Goal: Task Accomplishment & Management: Use online tool/utility

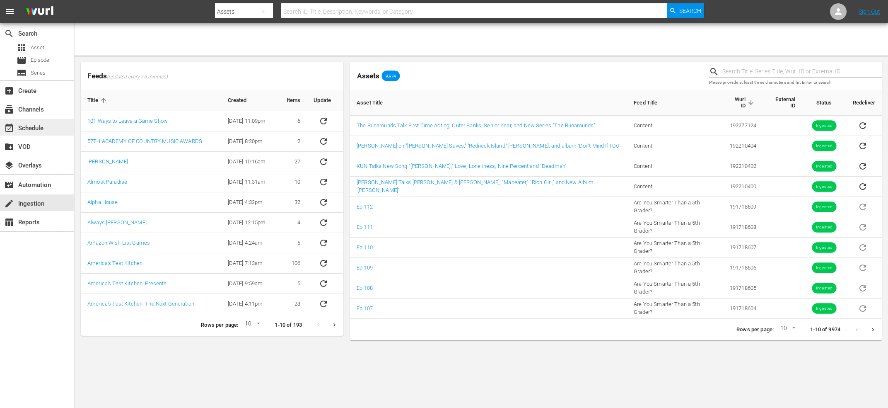
click at [37, 126] on div "event_available Schedule" at bounding box center [23, 126] width 46 height 7
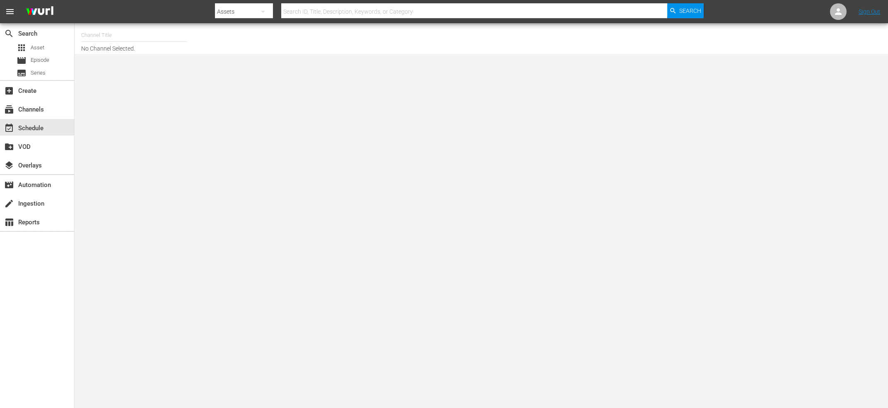
click at [156, 42] on hr at bounding box center [134, 41] width 106 height 0
click at [154, 32] on input "text" at bounding box center [134, 35] width 106 height 20
click at [132, 60] on div "Upload (2100 - imdb_tv_upload_1)" at bounding box center [195, 58] width 215 height 20
type input "Upload (2100 - imdb_tv_upload_1)"
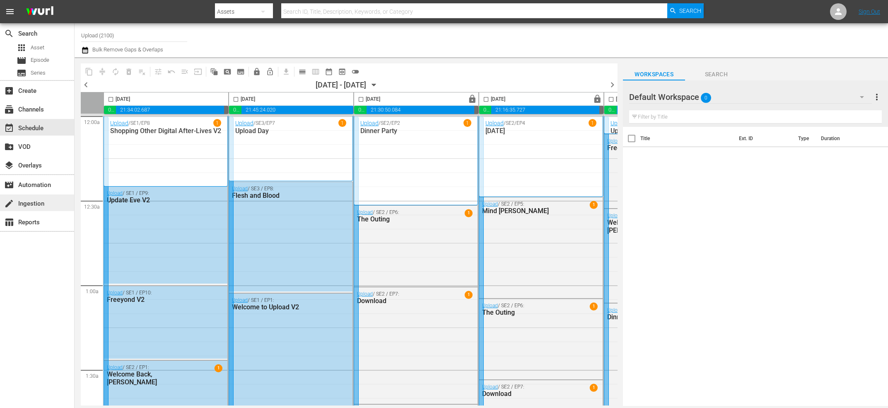
click at [27, 205] on div "create Ingestion" at bounding box center [23, 201] width 46 height 7
